Goal: Information Seeking & Learning: Learn about a topic

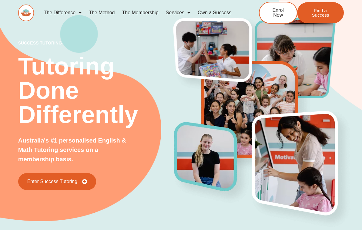
click at [74, 11] on link "The Difference" at bounding box center [62, 13] width 45 height 14
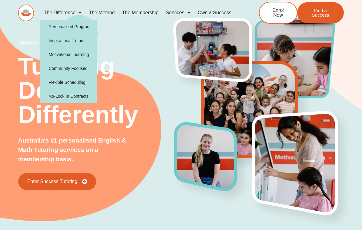
click at [69, 15] on link "The Difference" at bounding box center [62, 13] width 45 height 14
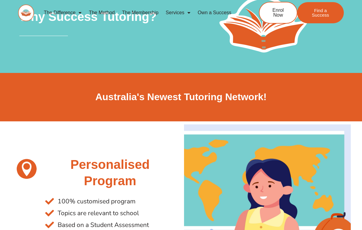
click at [183, 16] on link "Services" at bounding box center [178, 13] width 32 height 14
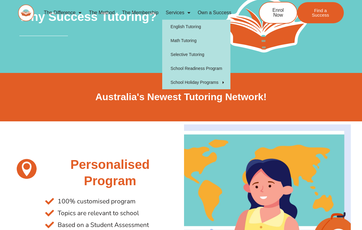
click at [203, 39] on link "Math Tutoring" at bounding box center [196, 41] width 68 height 14
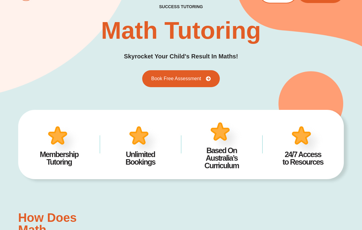
scroll to position [20, 0]
click at [214, 80] on link "Book Free Assessment" at bounding box center [181, 78] width 78 height 17
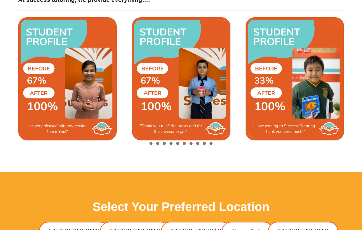
scroll to position [1316, 0]
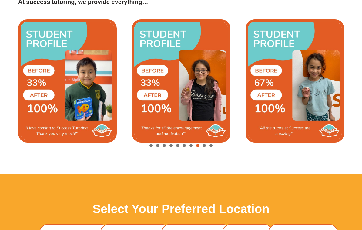
click at [216, 91] on img "9 / 10" at bounding box center [181, 80] width 99 height 123
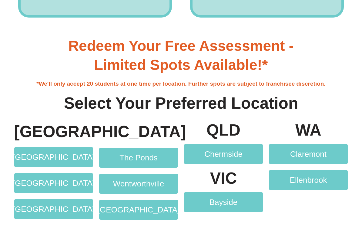
scroll to position [997, 0]
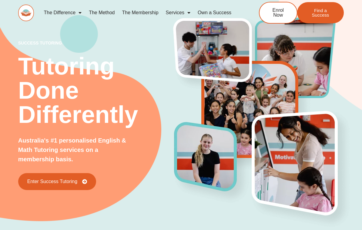
click at [146, 15] on link "The Membership" at bounding box center [141, 13] width 44 height 14
click at [172, 12] on link "Services" at bounding box center [178, 13] width 32 height 14
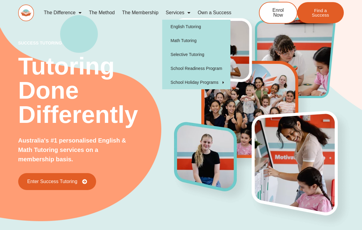
click at [175, 15] on link "Services" at bounding box center [178, 13] width 32 height 14
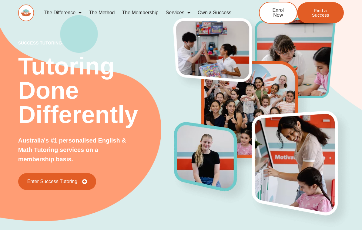
click at [174, 13] on link "Services" at bounding box center [178, 13] width 32 height 14
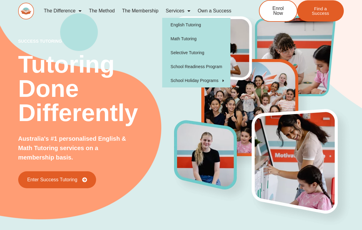
scroll to position [2, 0]
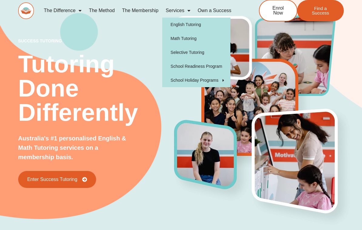
click at [194, 40] on link "Math Tutoring" at bounding box center [196, 39] width 68 height 14
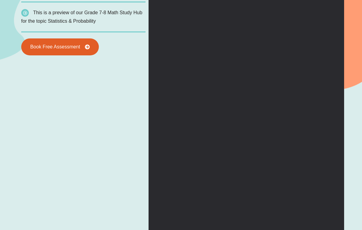
scroll to position [465, 0]
type input "*"
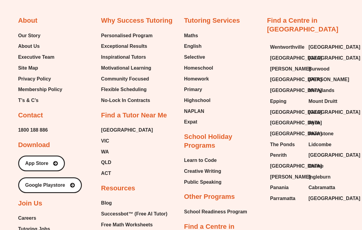
scroll to position [1933, 0]
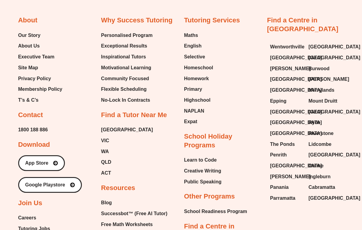
click at [327, 86] on span "Merrylands" at bounding box center [321, 90] width 26 height 9
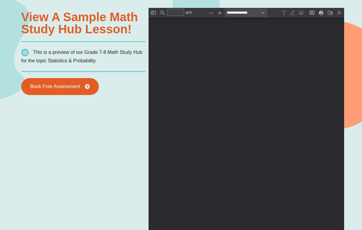
scroll to position [414, 0]
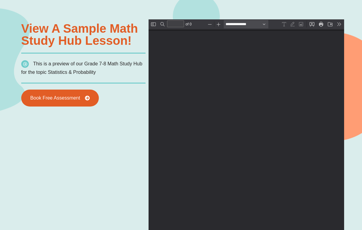
type input "*"
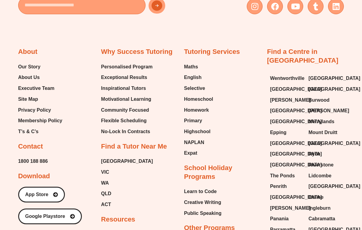
scroll to position [1901, 0]
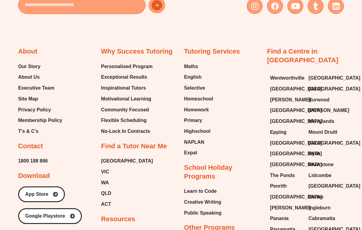
click at [207, 62] on link "Maths" at bounding box center [198, 66] width 29 height 9
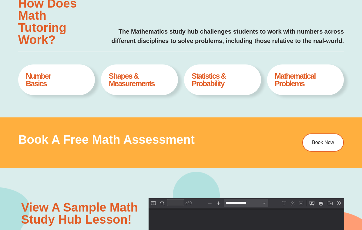
type input "*"
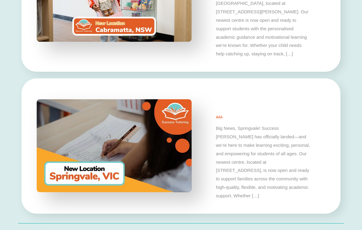
scroll to position [1500, 0]
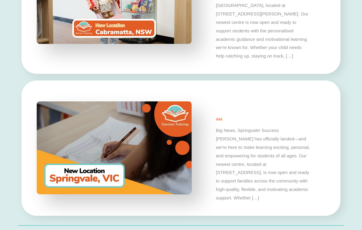
click at [322, 9] on div "… Exciting news for families in [GEOGRAPHIC_DATA]! Success Tutoring has officia…" at bounding box center [263, 18] width 155 height 111
